Goal: Find contact information: Find contact information

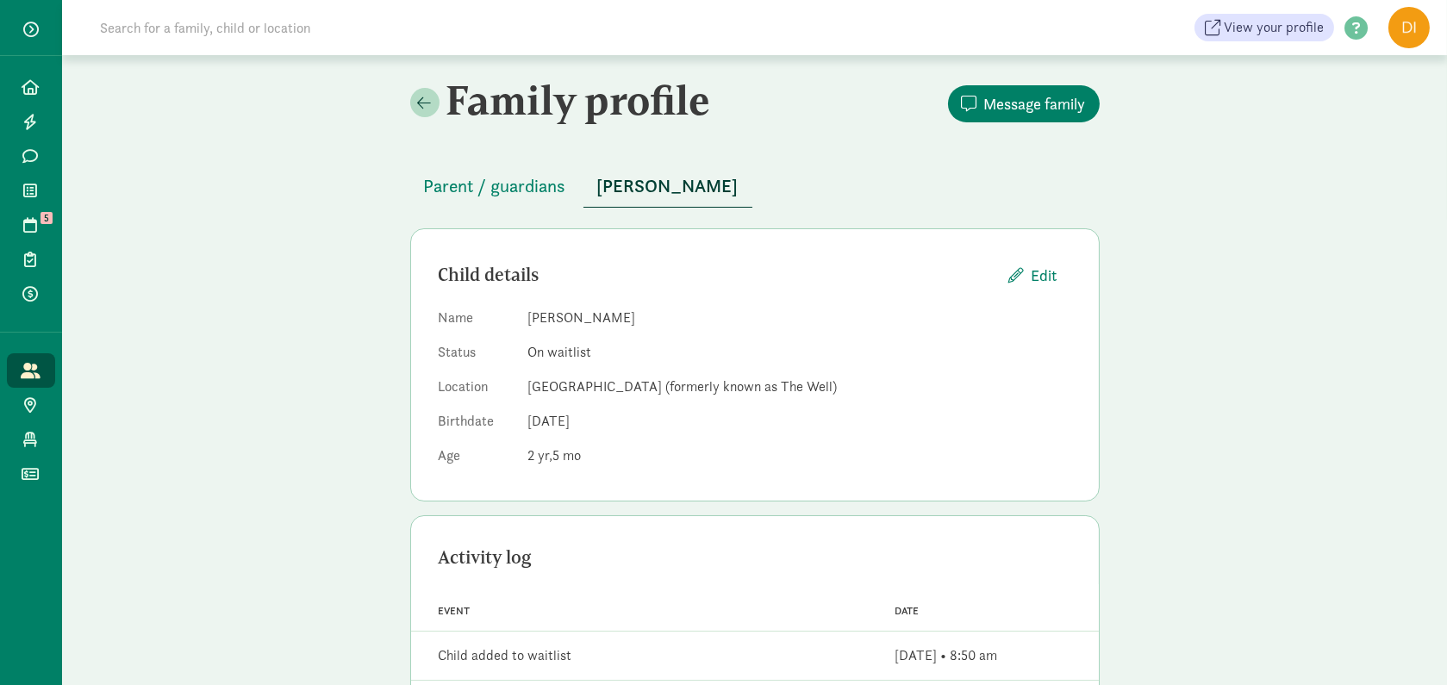
click at [498, 202] on button "Parent / guardians" at bounding box center [495, 185] width 170 height 41
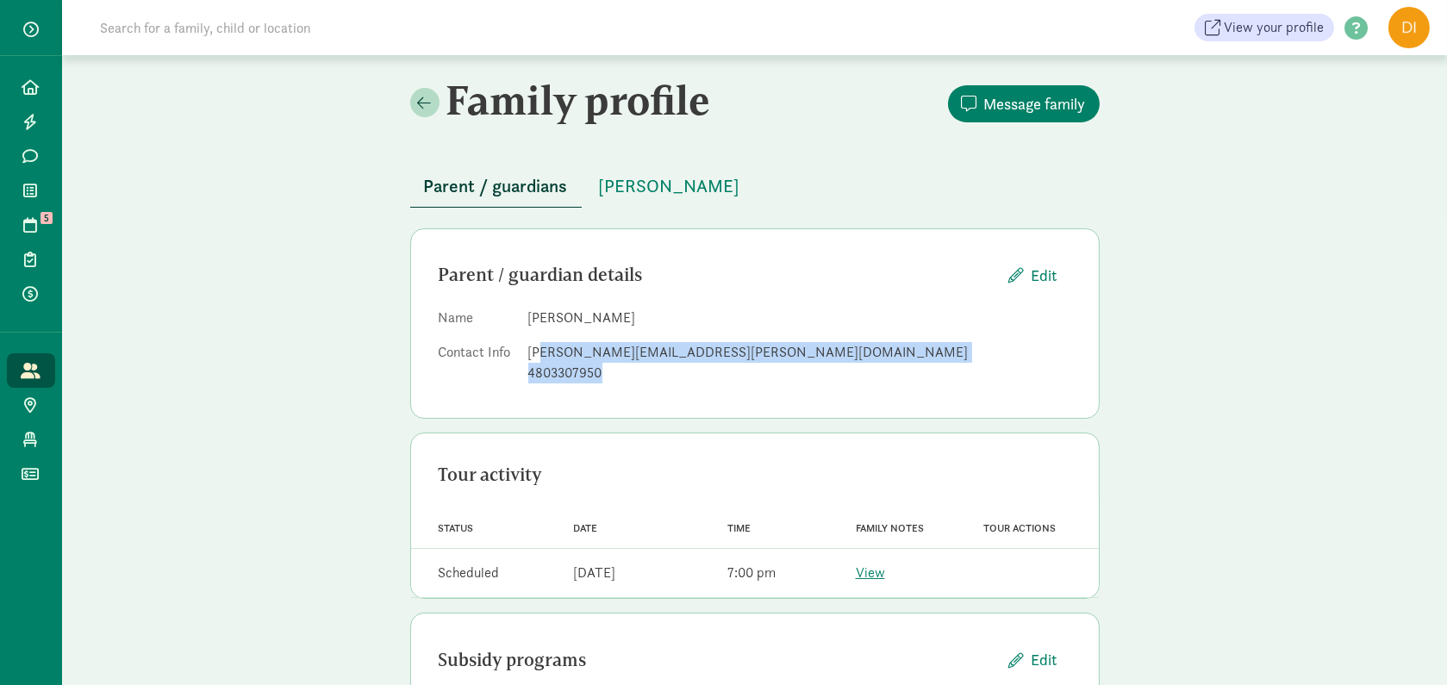
drag, startPoint x: 735, startPoint y: 362, endPoint x: 538, endPoint y: 352, distance: 196.7
click at [538, 352] on dd "[PERSON_NAME][EMAIL_ADDRESS][PERSON_NAME][DOMAIN_NAME] 4803307950" at bounding box center [799, 362] width 543 height 41
click at [626, 350] on div "[PERSON_NAME][EMAIL_ADDRESS][PERSON_NAME][DOMAIN_NAME]" at bounding box center [799, 352] width 543 height 21
drag, startPoint x: 696, startPoint y: 354, endPoint x: 527, endPoint y: 360, distance: 169.0
click at [528, 360] on div "[PERSON_NAME][EMAIL_ADDRESS][PERSON_NAME][DOMAIN_NAME]" at bounding box center [799, 352] width 543 height 21
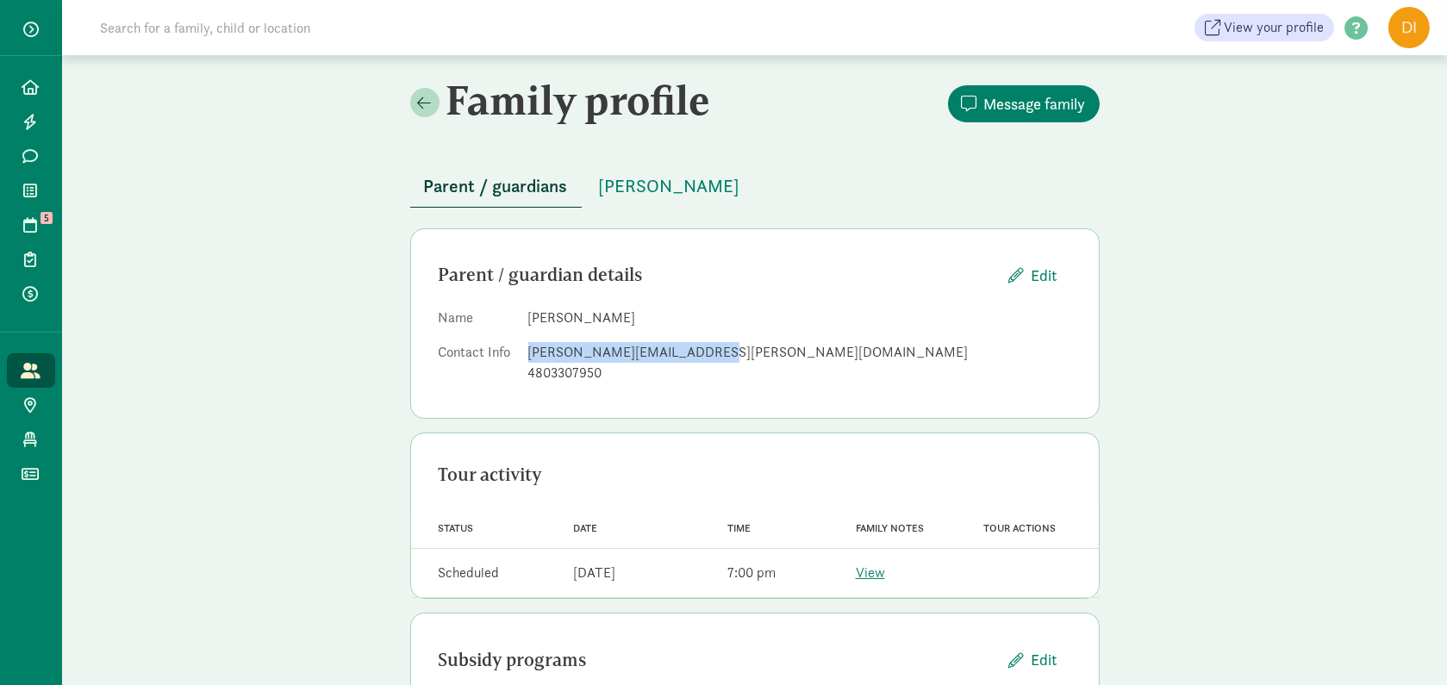
copy div "[PERSON_NAME][EMAIL_ADDRESS][PERSON_NAME][DOMAIN_NAME]"
click at [17, 235] on link "Tours 5" at bounding box center [31, 225] width 48 height 34
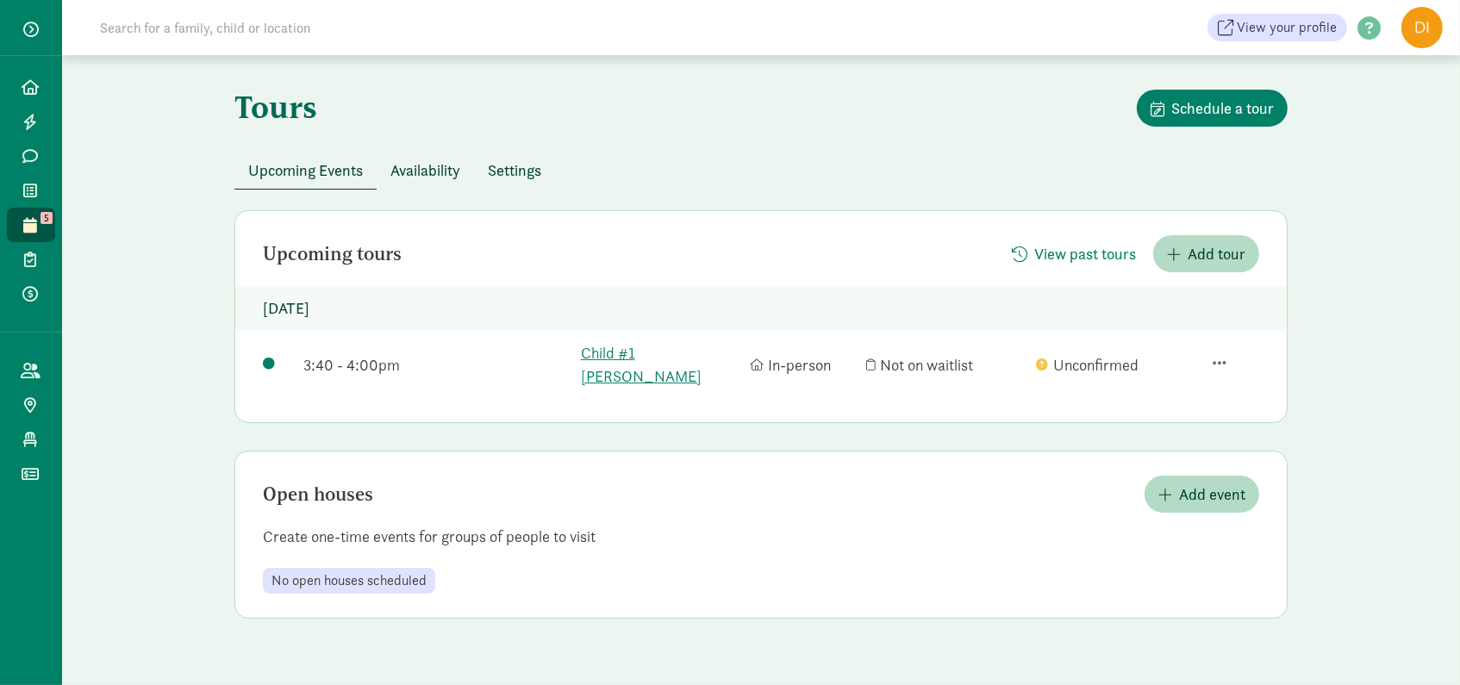
click at [338, 180] on span "Upcoming Events" at bounding box center [305, 170] width 115 height 23
click at [1055, 257] on span "View past tours" at bounding box center [1085, 253] width 102 height 23
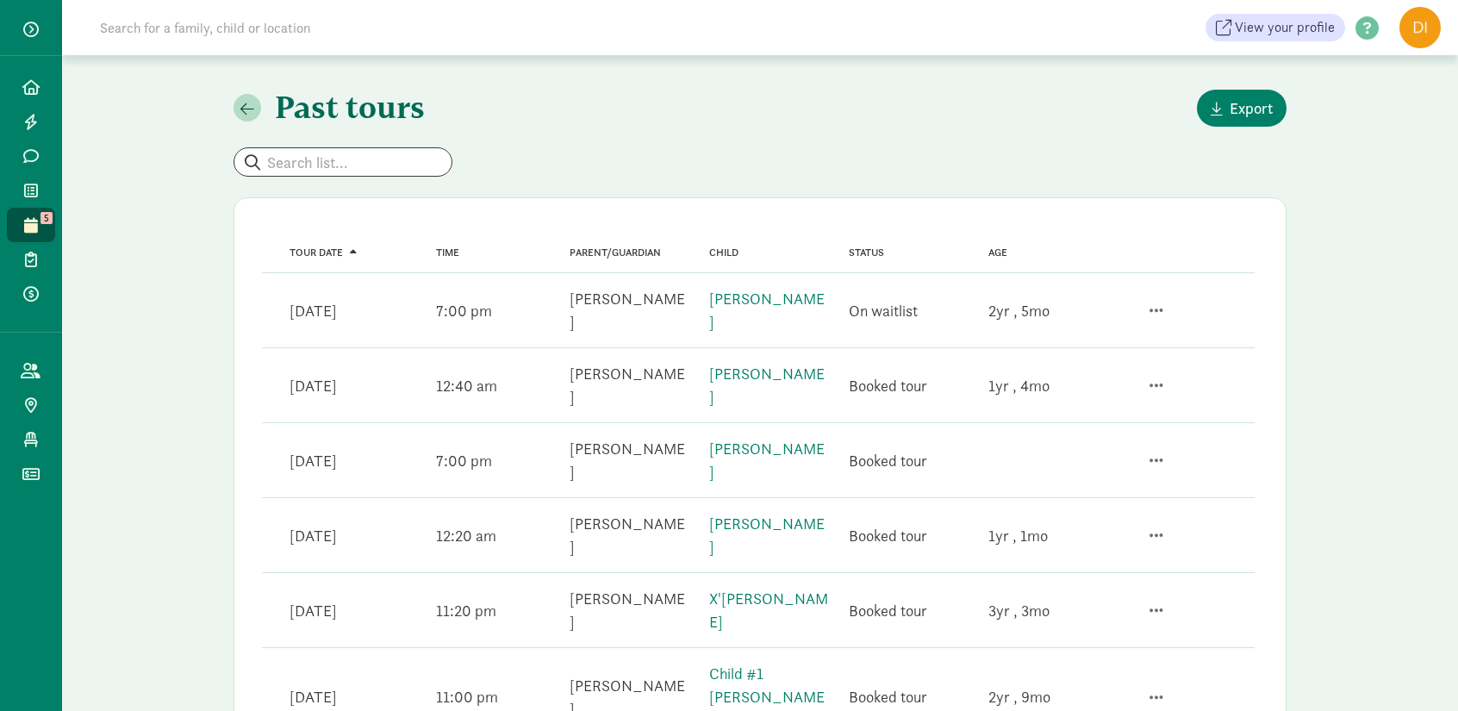
click at [744, 366] on link "Lyla O'Connor" at bounding box center [766, 385] width 115 height 43
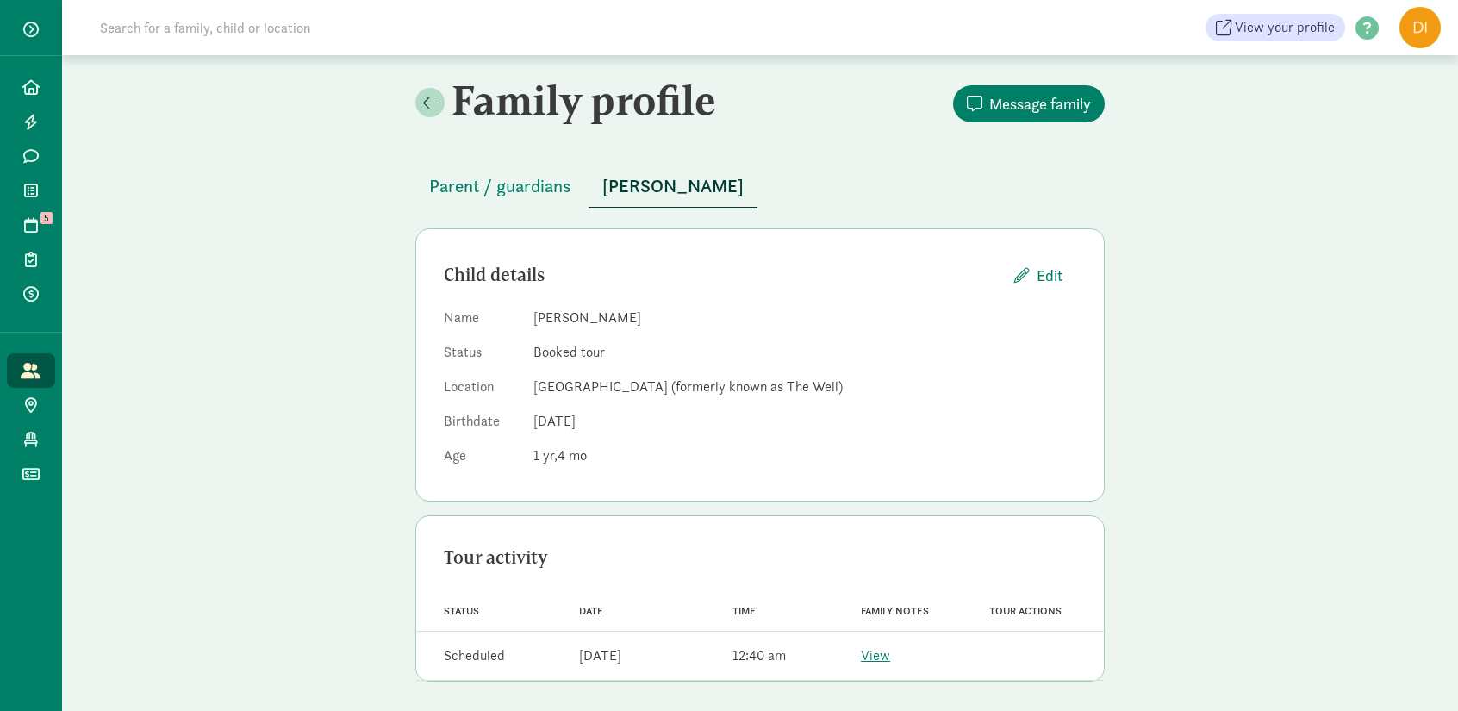
scroll to position [4, 0]
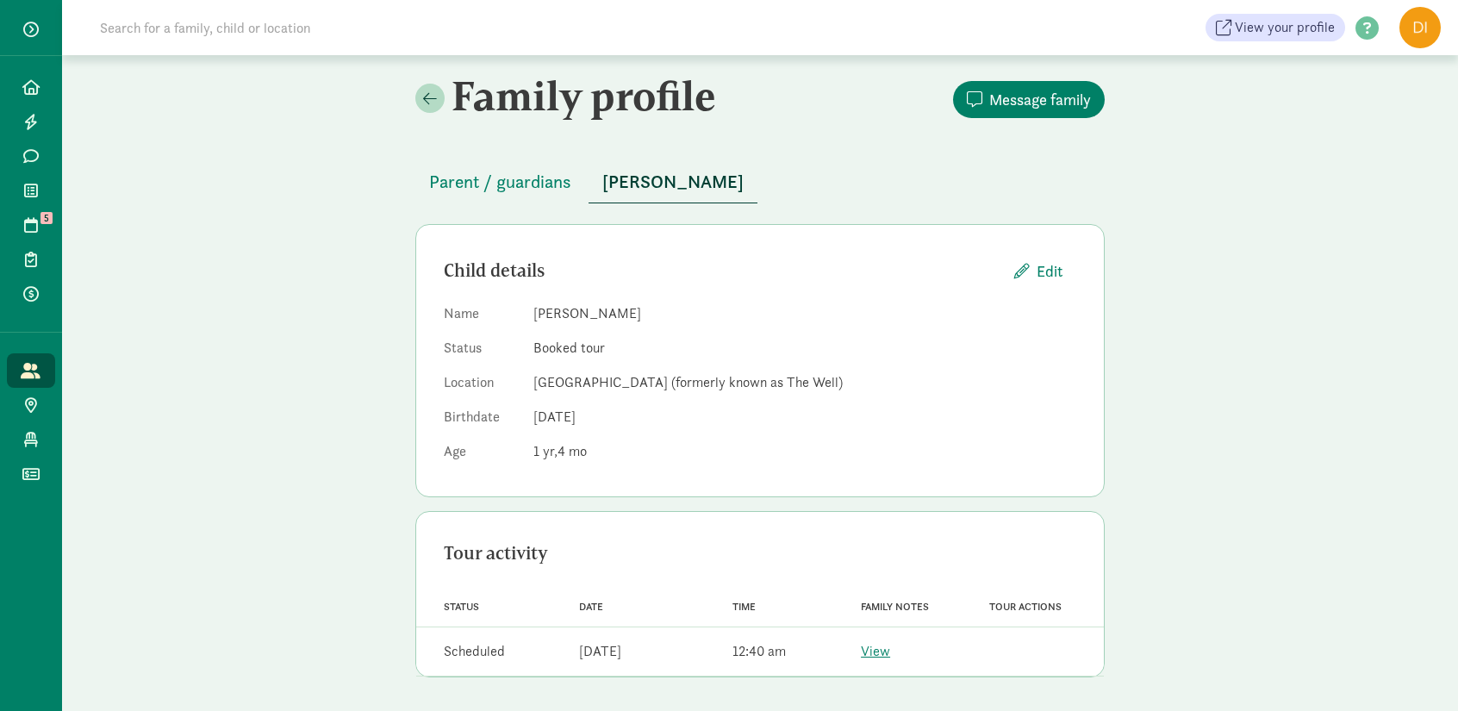
click at [538, 192] on span "Parent / guardians" at bounding box center [500, 182] width 142 height 28
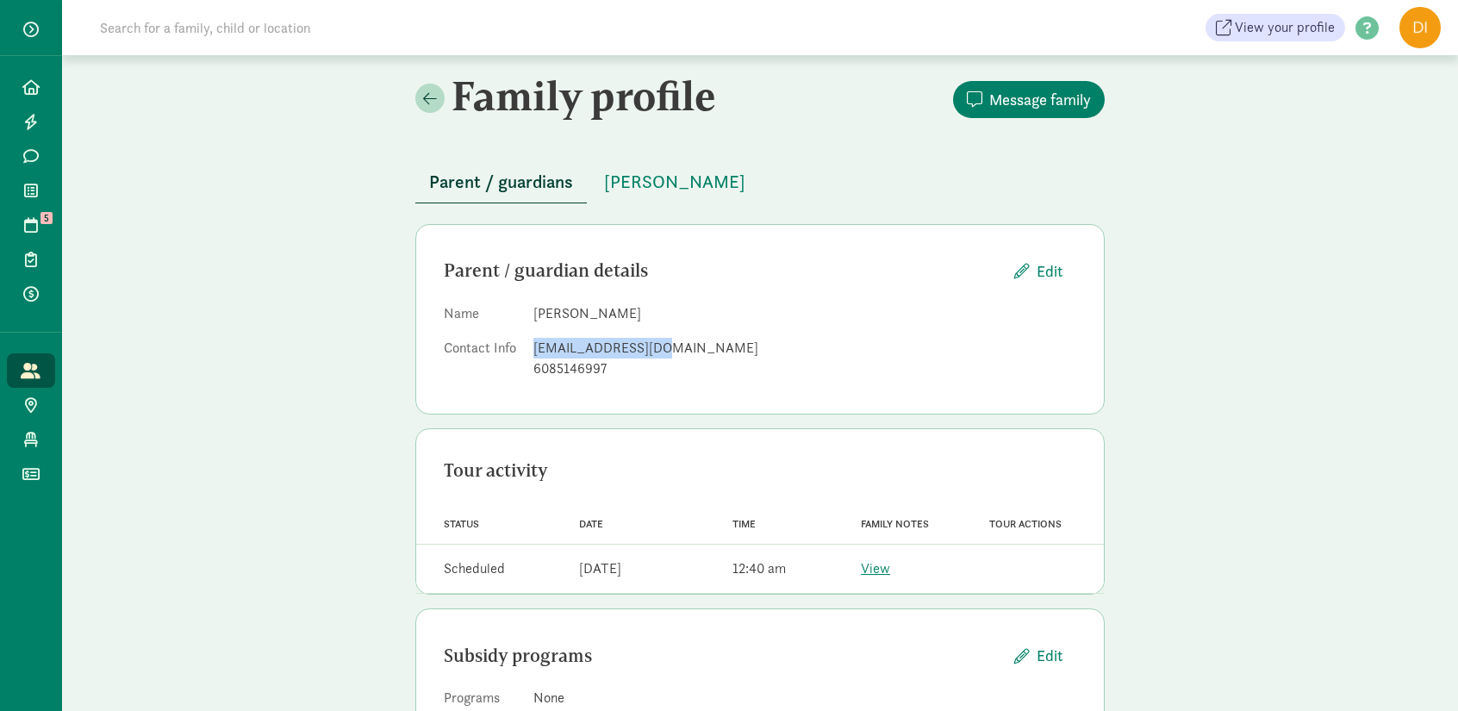
drag, startPoint x: 675, startPoint y: 349, endPoint x: 532, endPoint y: 353, distance: 142.2
click at [533, 353] on div "moconn77@gmail.com" at bounding box center [804, 348] width 543 height 21
copy div "moconn77@gmail.com"
click at [434, 98] on span at bounding box center [430, 98] width 14 height 16
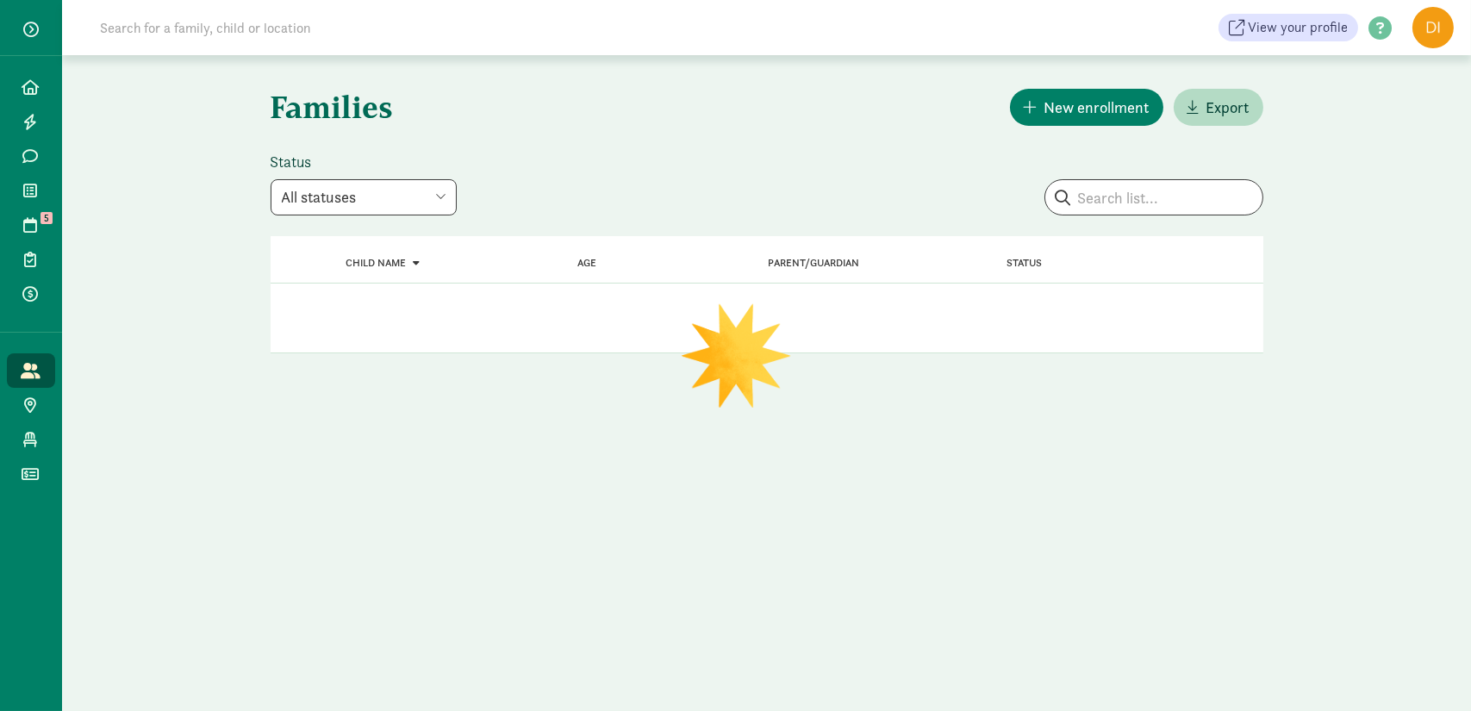
click at [37, 221] on icon at bounding box center [31, 225] width 14 height 16
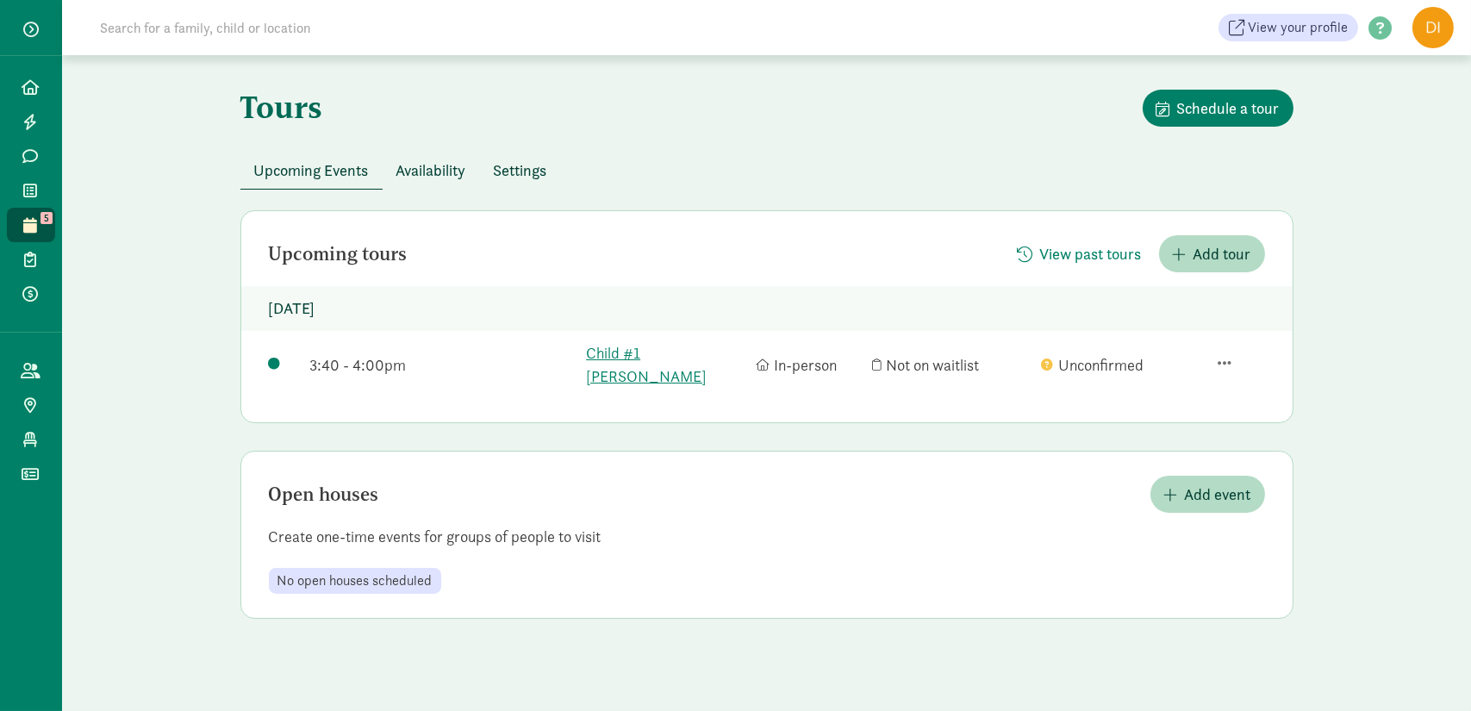
click at [657, 360] on link "Child #1 DeFuria" at bounding box center [666, 364] width 161 height 47
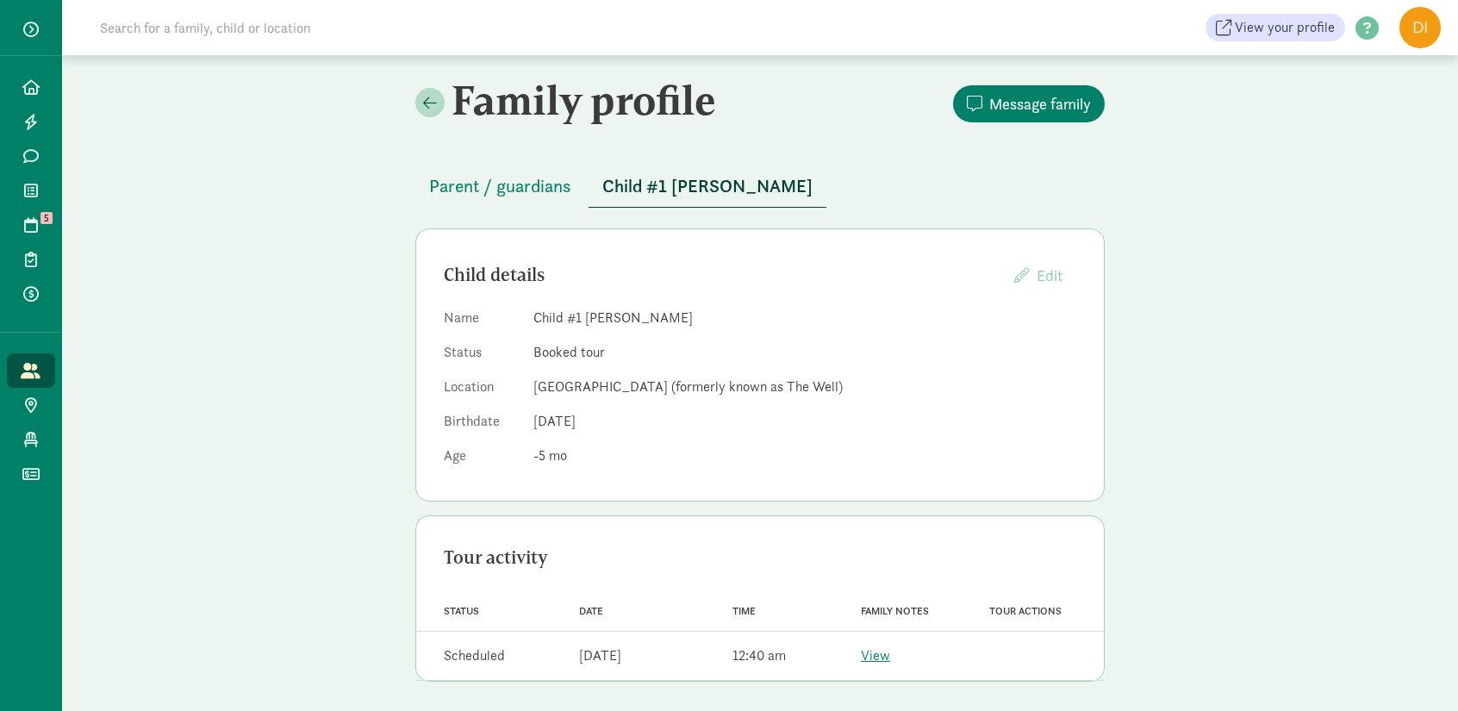
scroll to position [4, 0]
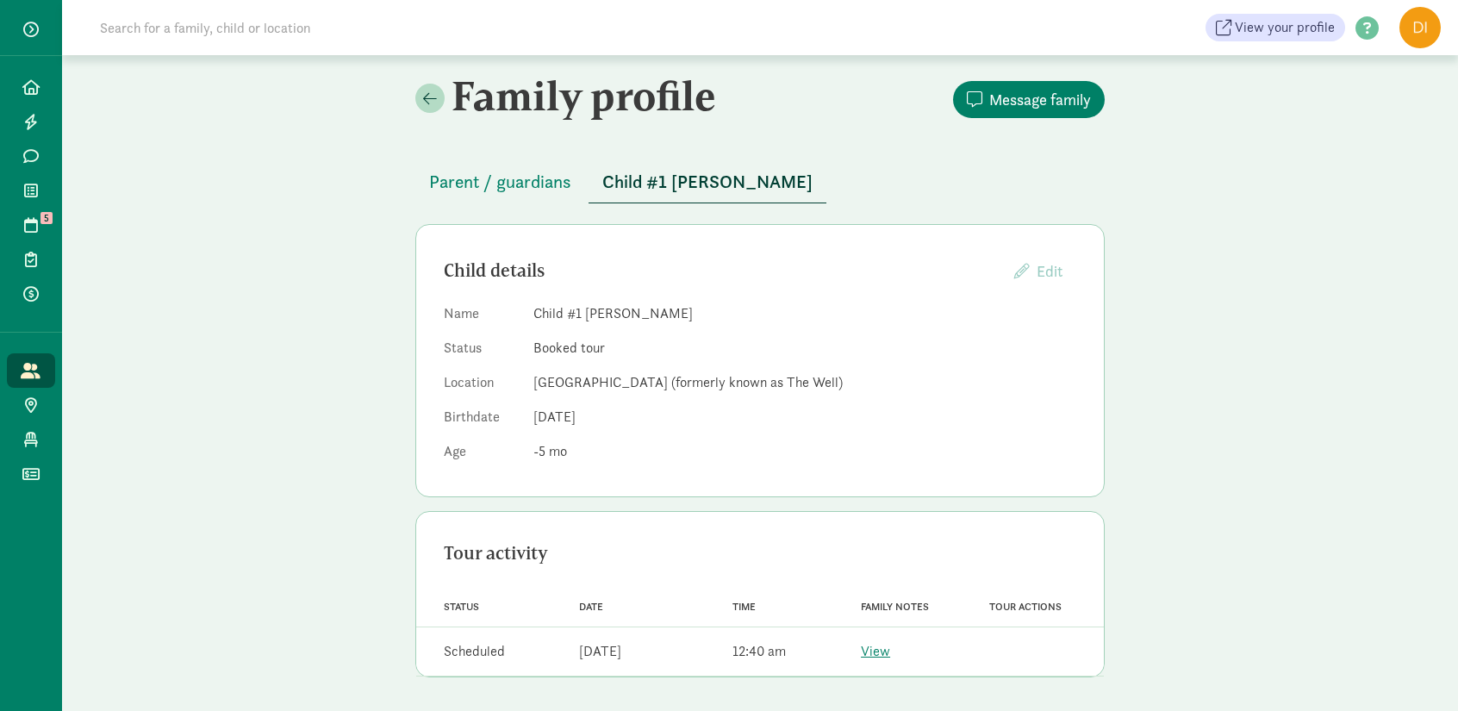
click at [520, 182] on span "Parent / guardians" at bounding box center [500, 182] width 142 height 28
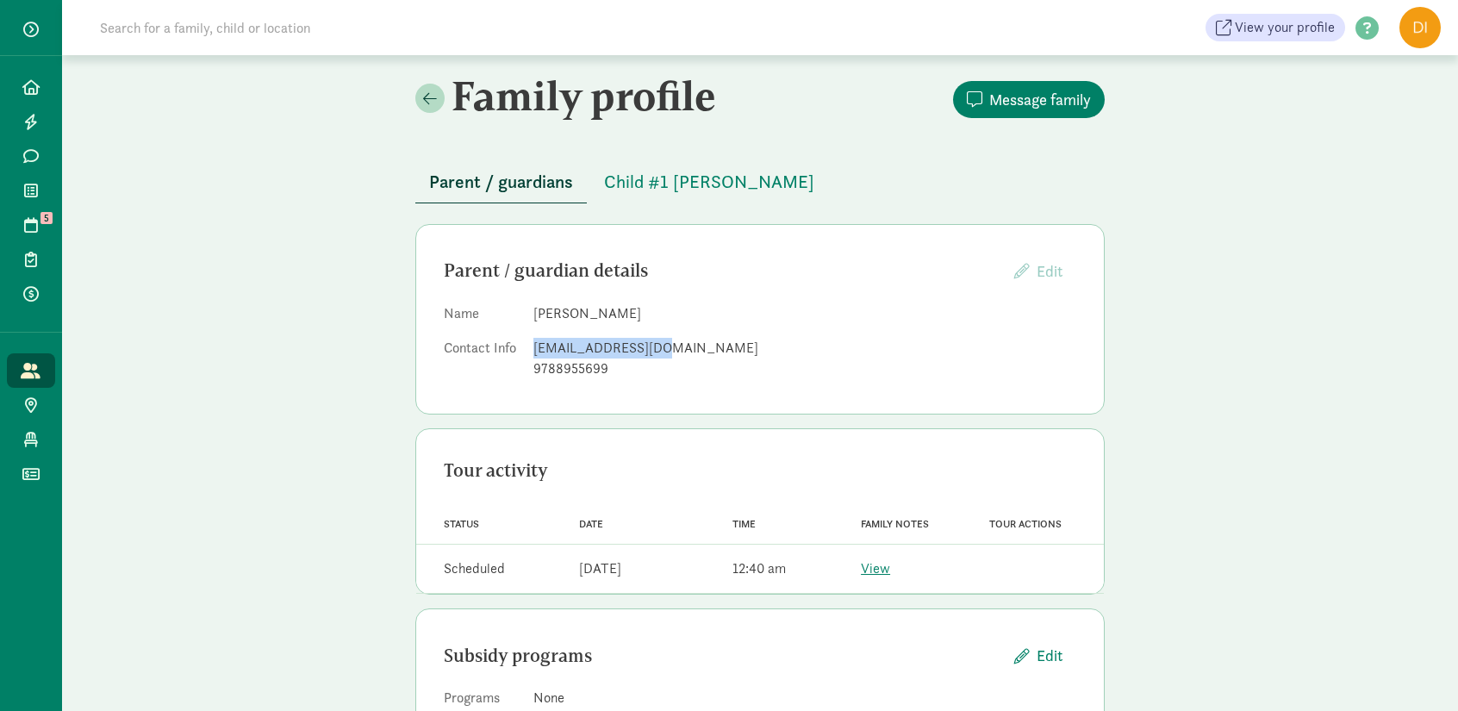
drag, startPoint x: 669, startPoint y: 347, endPoint x: 529, endPoint y: 346, distance: 139.6
click at [529, 346] on dl "Name [PERSON_NAME] Contact Info [EMAIL_ADDRESS][DOMAIN_NAME] 9788955699" at bounding box center [760, 344] width 632 height 83
copy div "[EMAIL_ADDRESS][DOMAIN_NAME]"
click at [619, 352] on div "[EMAIL_ADDRESS][DOMAIN_NAME]" at bounding box center [804, 348] width 543 height 21
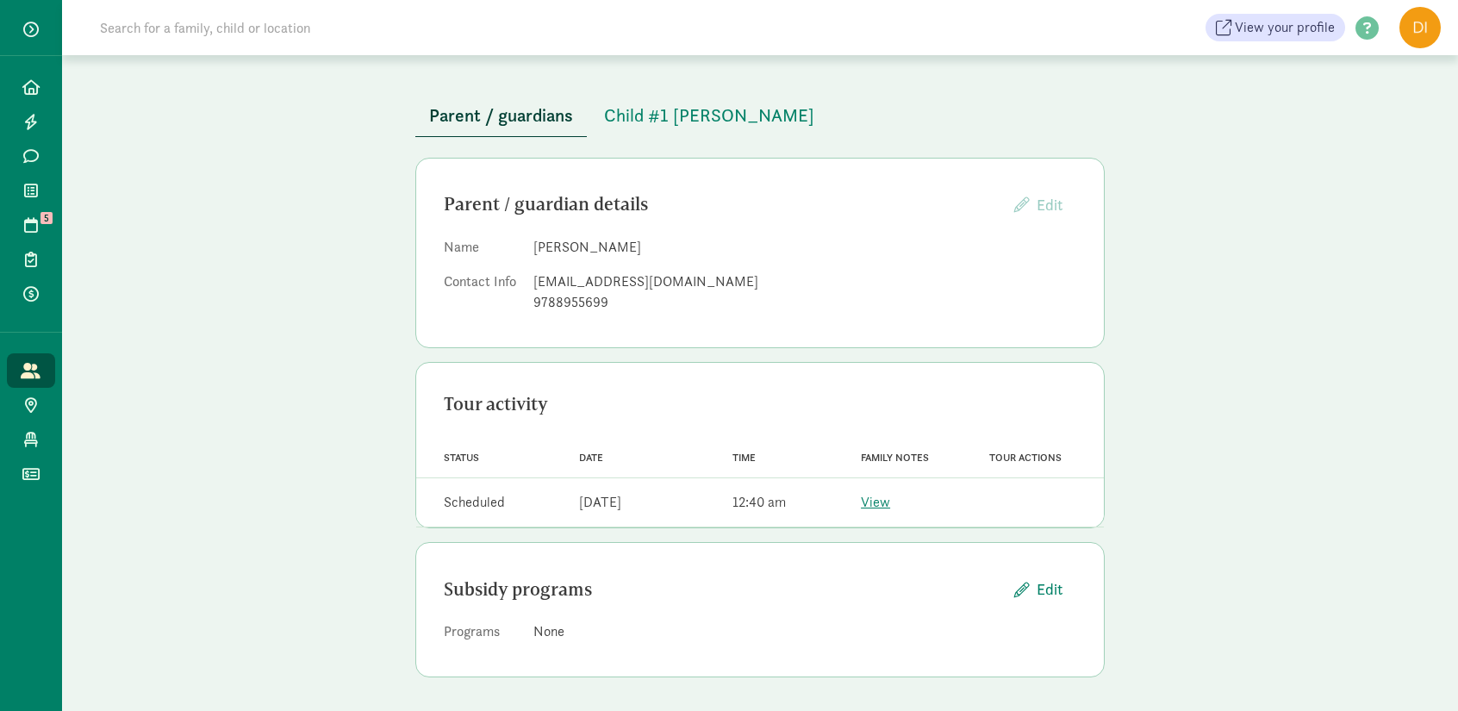
click at [648, 121] on span "Child #1 [PERSON_NAME]" at bounding box center [709, 116] width 210 height 28
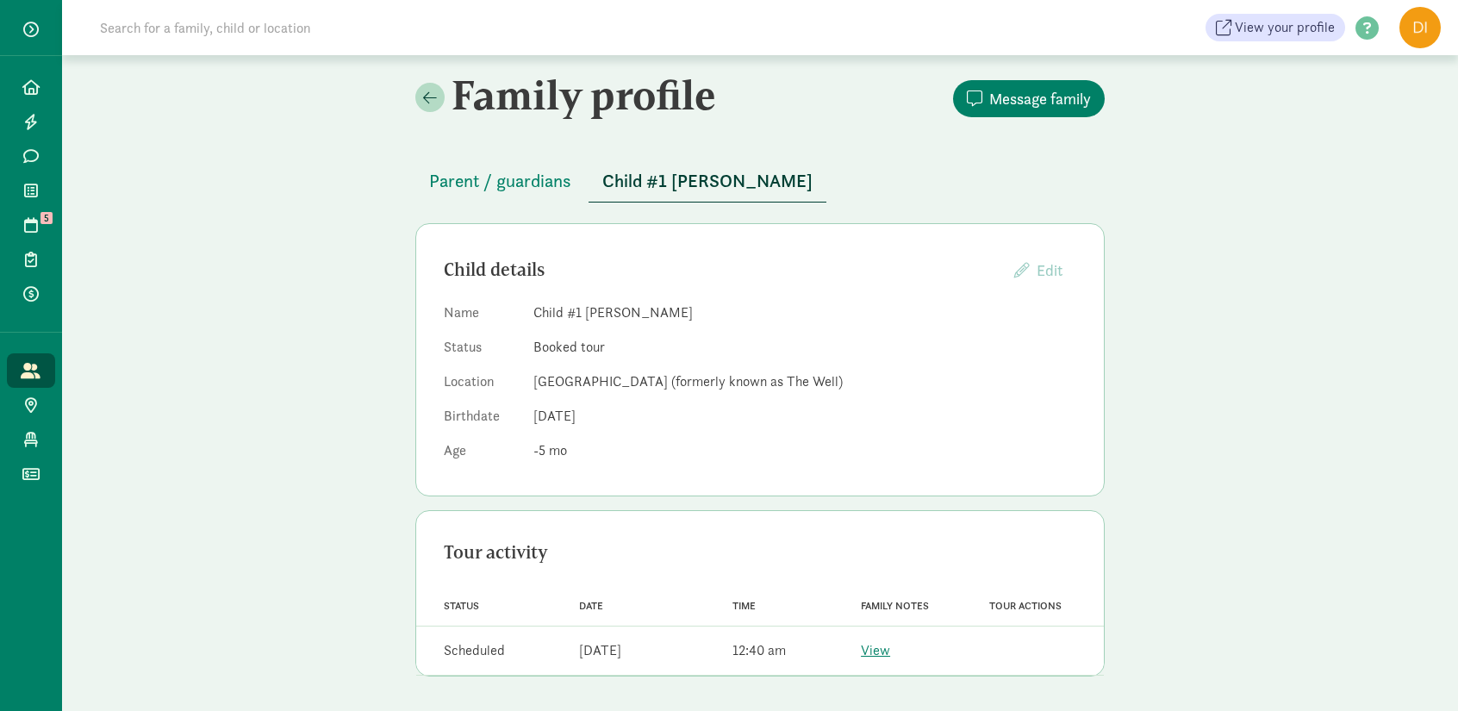
scroll to position [4, 0]
click at [508, 193] on span "Parent / guardians" at bounding box center [500, 182] width 142 height 28
